Goal: Understand site structure: Understand site structure

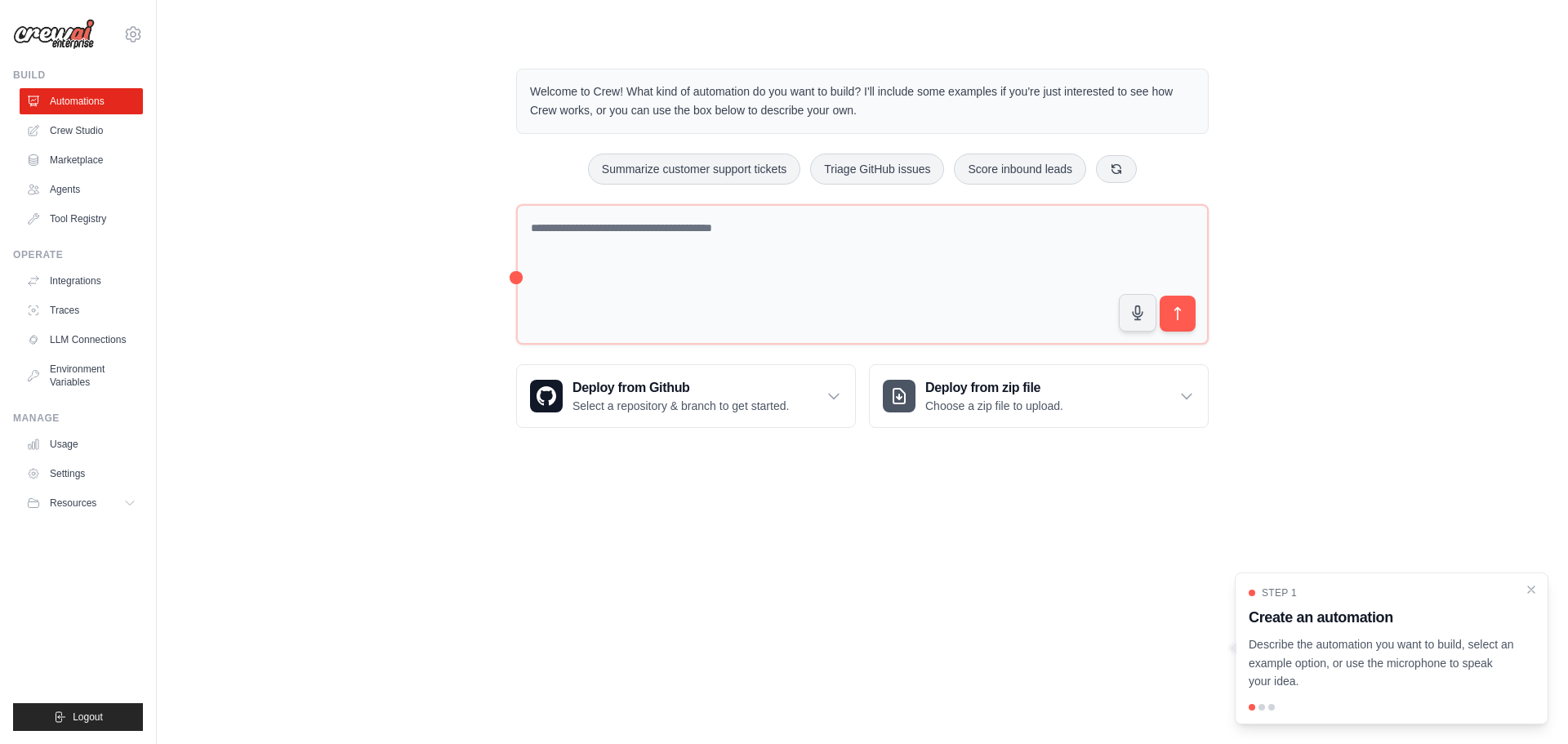
click at [393, 294] on div "Welcome to Crew! What kind of automation do you want to build? I'll include som…" at bounding box center [863, 248] width 1359 height 411
click at [103, 447] on link "Usage" at bounding box center [83, 444] width 123 height 27
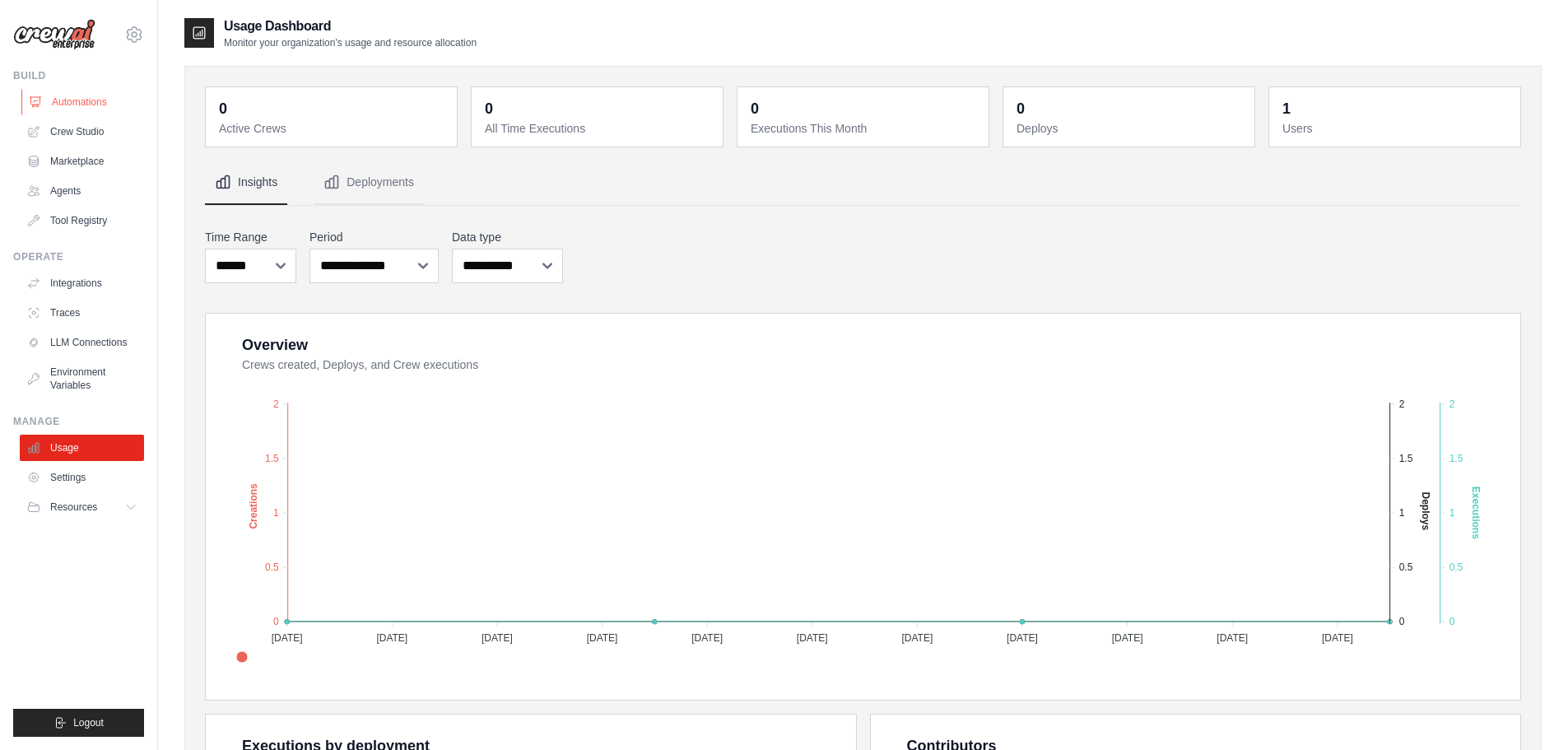
click at [86, 91] on link "Automations" at bounding box center [84, 102] width 124 height 27
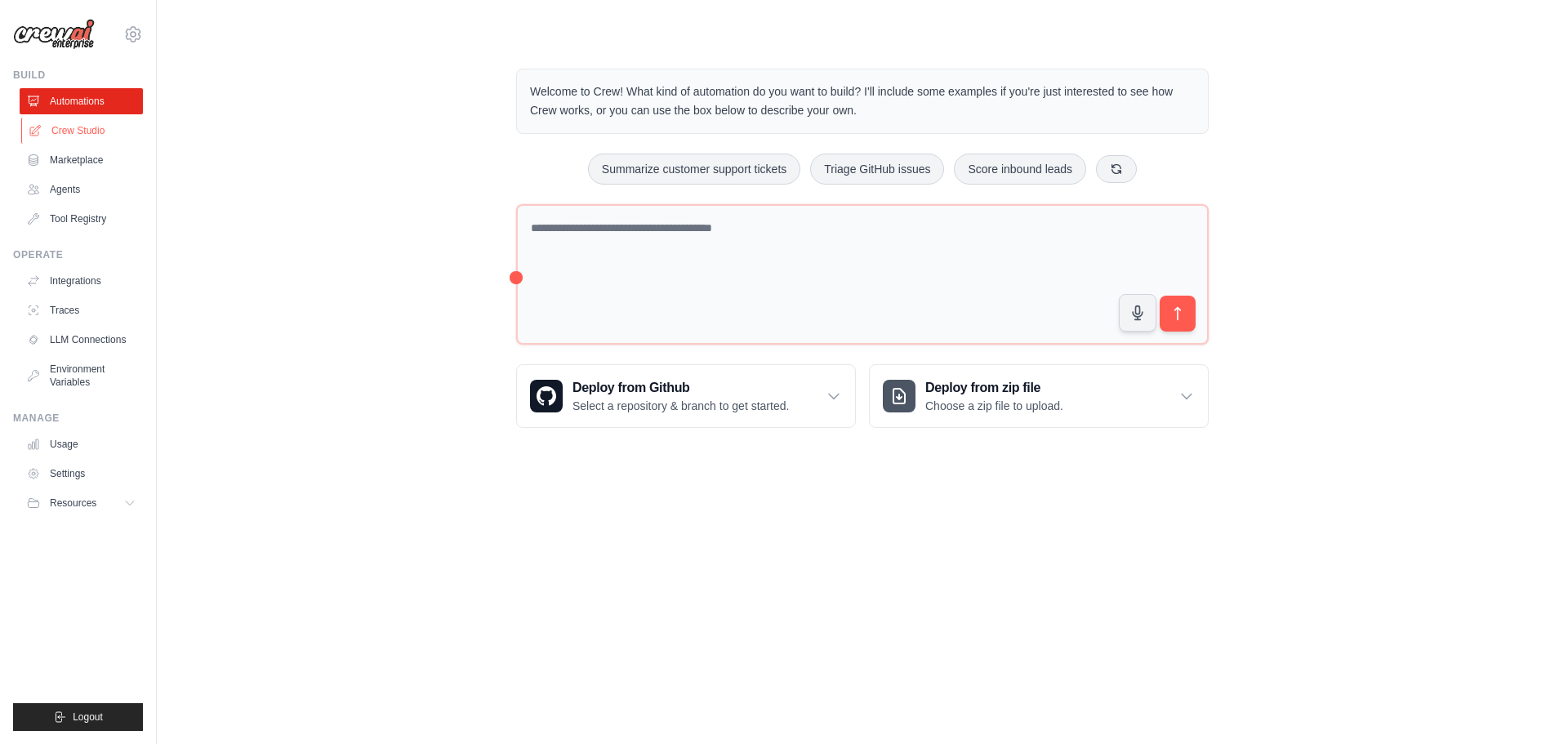
click at [96, 129] on link "Crew Studio" at bounding box center [83, 131] width 123 height 27
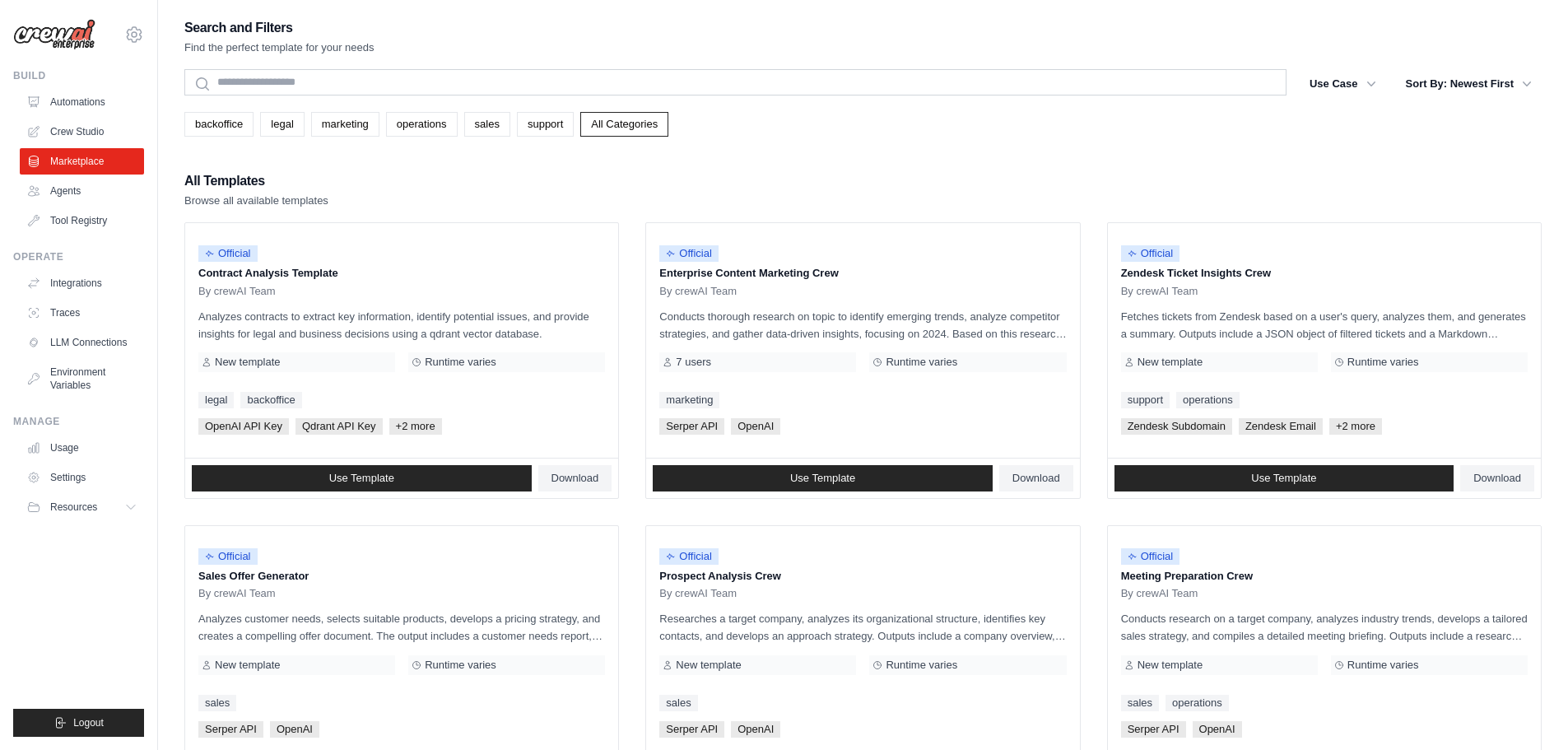
click at [86, 195] on link "Agents" at bounding box center [82, 191] width 124 height 27
